Goal: Task Accomplishment & Management: Use online tool/utility

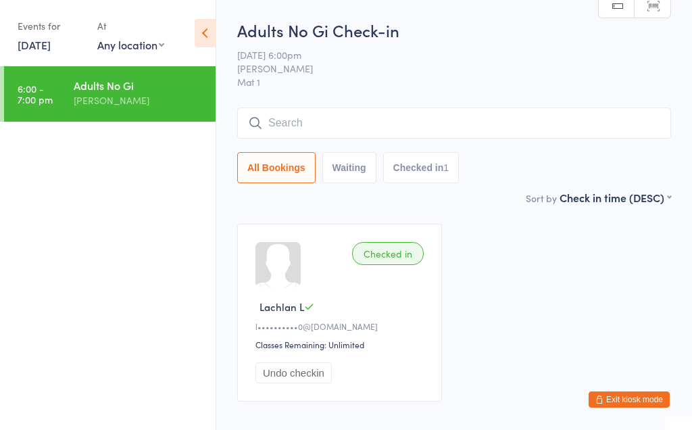
click at [397, 118] on input "search" at bounding box center [454, 122] width 434 height 31
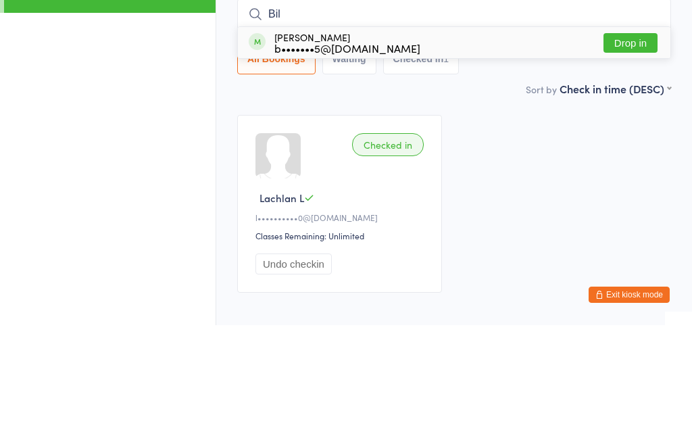
type input "Bil"
click at [623, 142] on button "Drop in" at bounding box center [630, 152] width 54 height 20
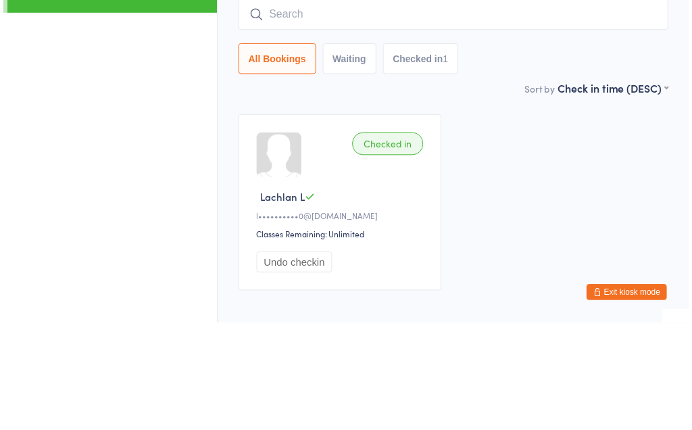
scroll to position [81, 0]
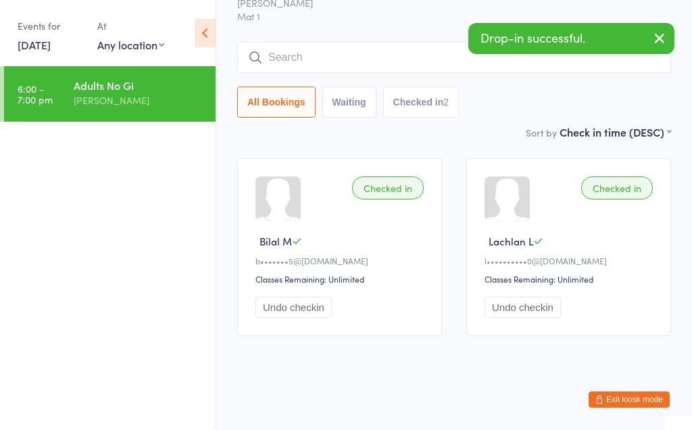
click at [383, 47] on input "search" at bounding box center [454, 57] width 434 height 31
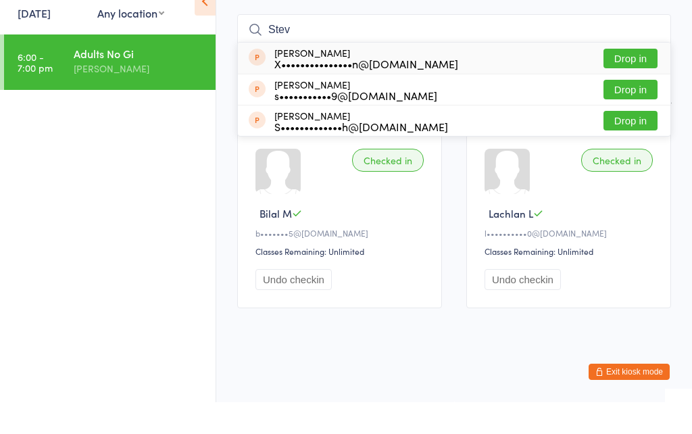
type input "Stev"
click at [636, 80] on button "Drop in" at bounding box center [630, 90] width 54 height 20
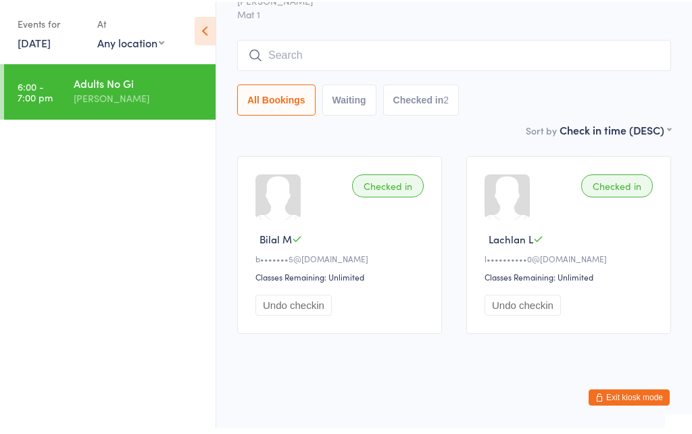
scroll to position [81, 0]
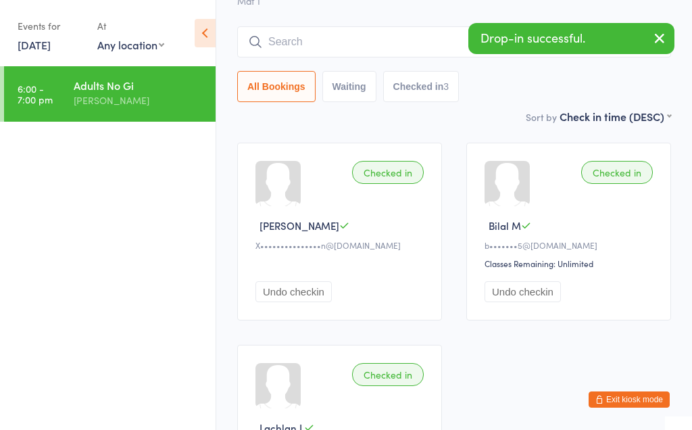
click at [411, 43] on input "search" at bounding box center [454, 41] width 434 height 31
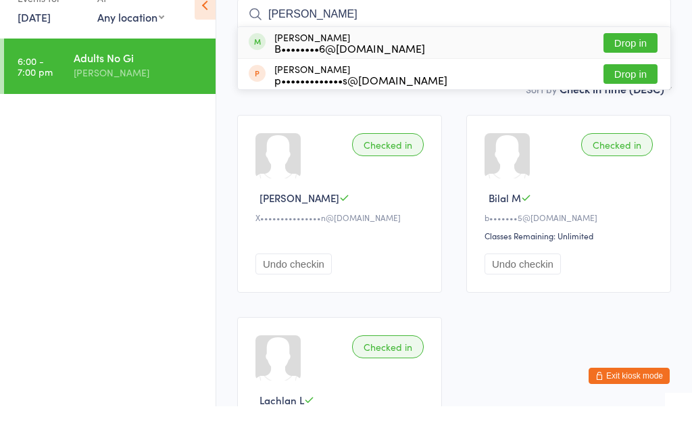
type input "Brian"
click at [641, 61] on button "Drop in" at bounding box center [630, 71] width 54 height 20
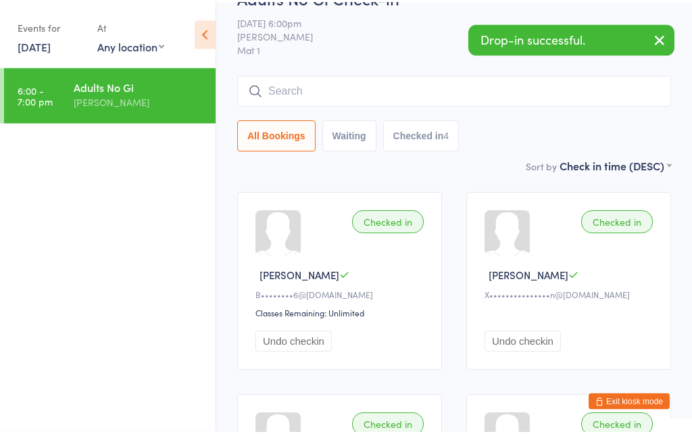
scroll to position [0, 0]
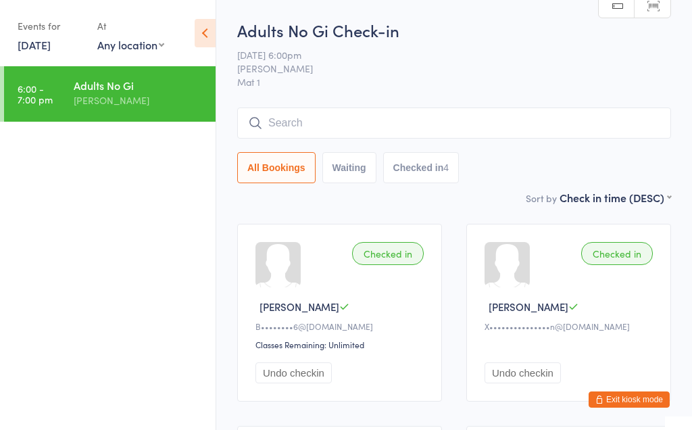
click at [463, 124] on input "search" at bounding box center [454, 122] width 434 height 31
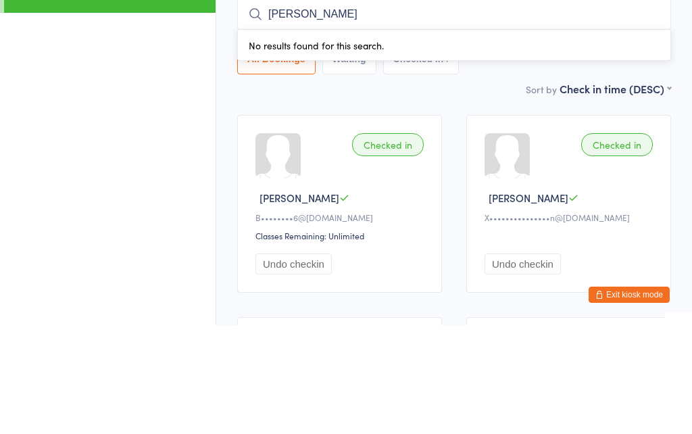
type input "N"
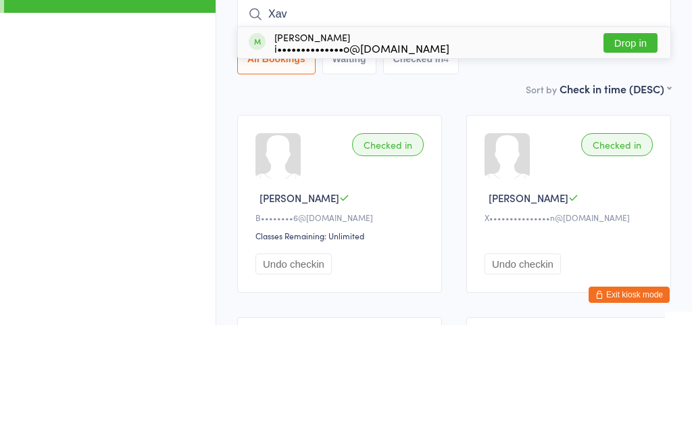
type input "Xav"
click at [621, 142] on button "Drop in" at bounding box center [630, 152] width 54 height 20
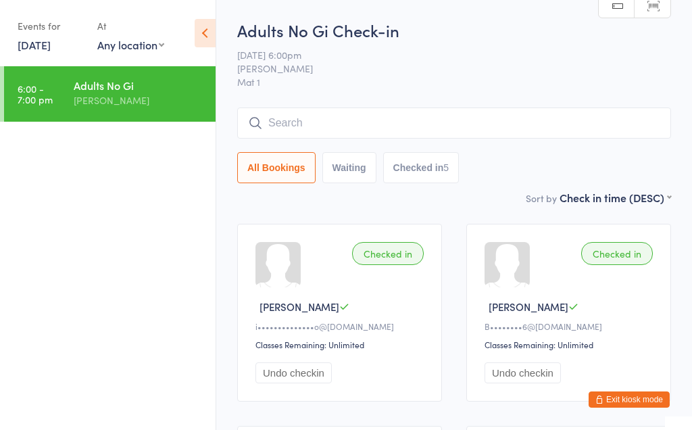
click at [638, 397] on button "Exit kiosk mode" at bounding box center [628, 399] width 81 height 16
